Goal: Find specific page/section: Find specific page/section

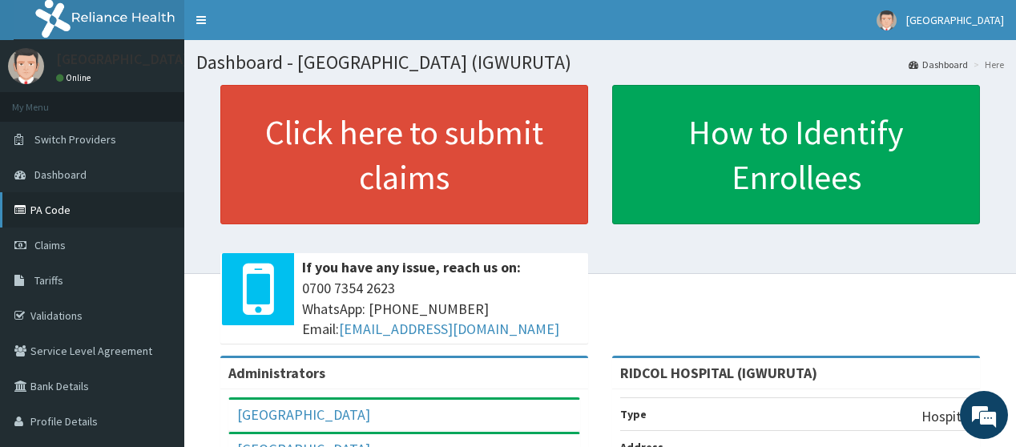
click at [51, 204] on link "PA Code" at bounding box center [92, 209] width 184 height 35
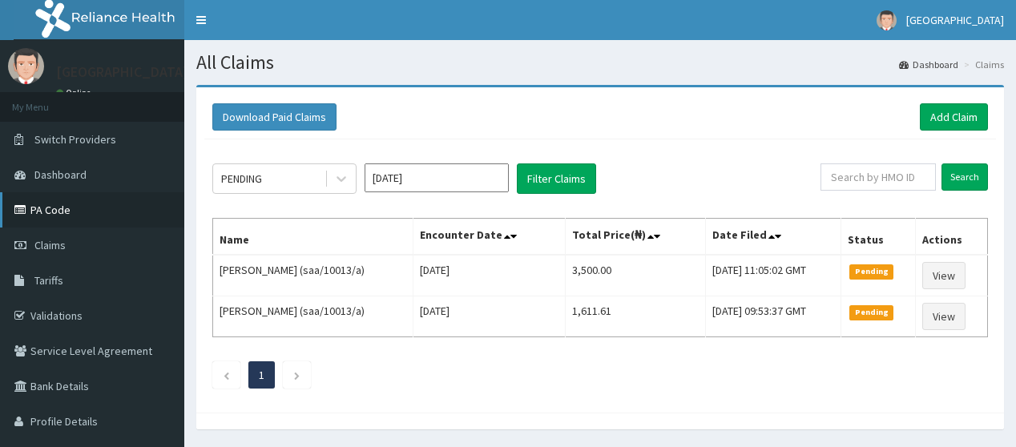
click at [41, 200] on link "PA Code" at bounding box center [92, 209] width 184 height 35
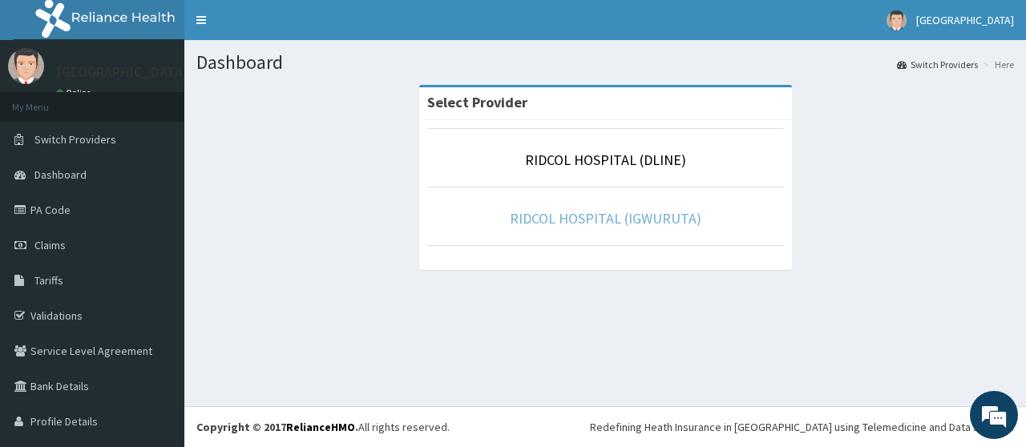
click at [574, 224] on link "RIDCOL HOSPITAL (IGWURUTA)" at bounding box center [606, 218] width 192 height 18
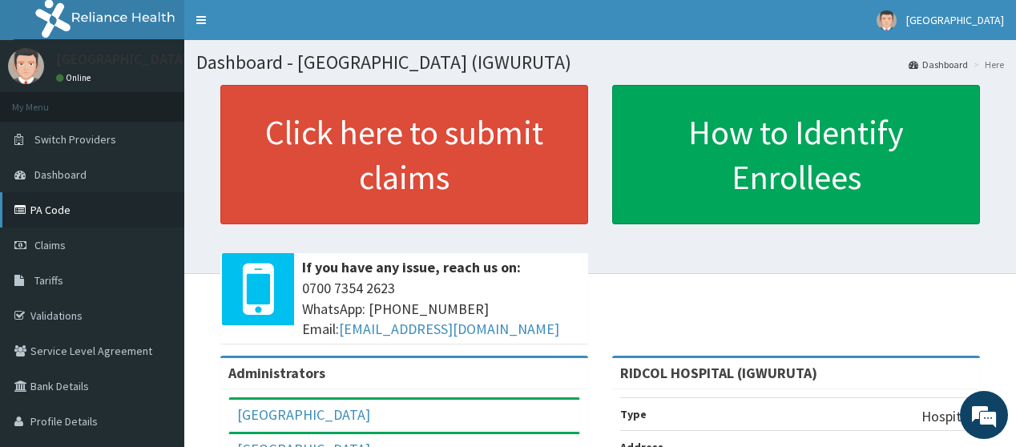
click at [77, 210] on link "PA Code" at bounding box center [92, 209] width 184 height 35
